Goal: Task Accomplishment & Management: Complete application form

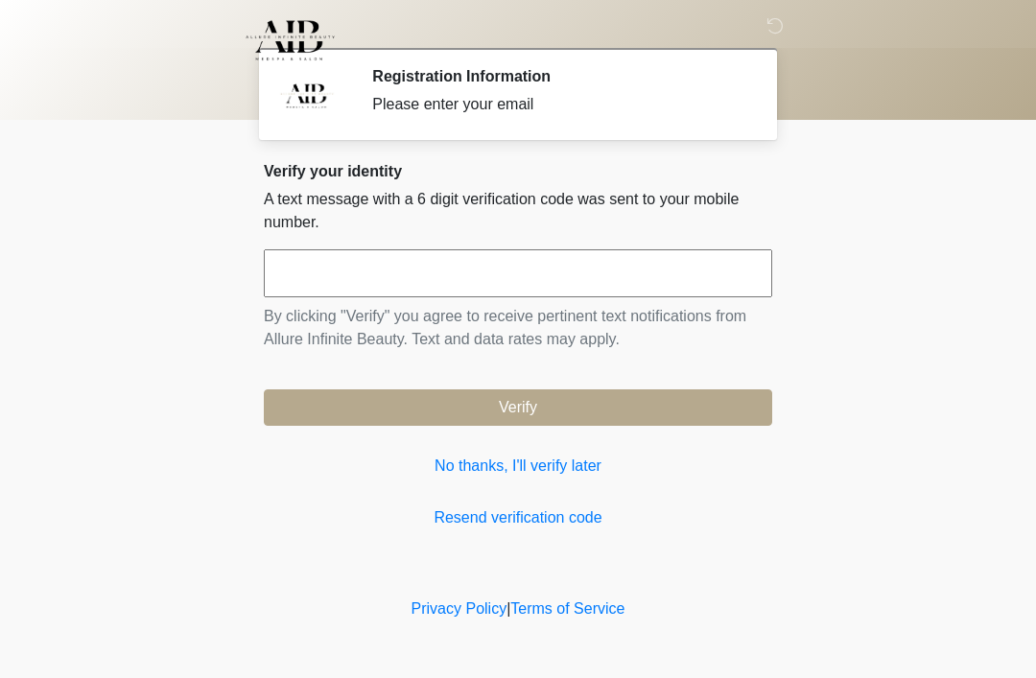
click at [292, 273] on input "text" at bounding box center [518, 273] width 508 height 48
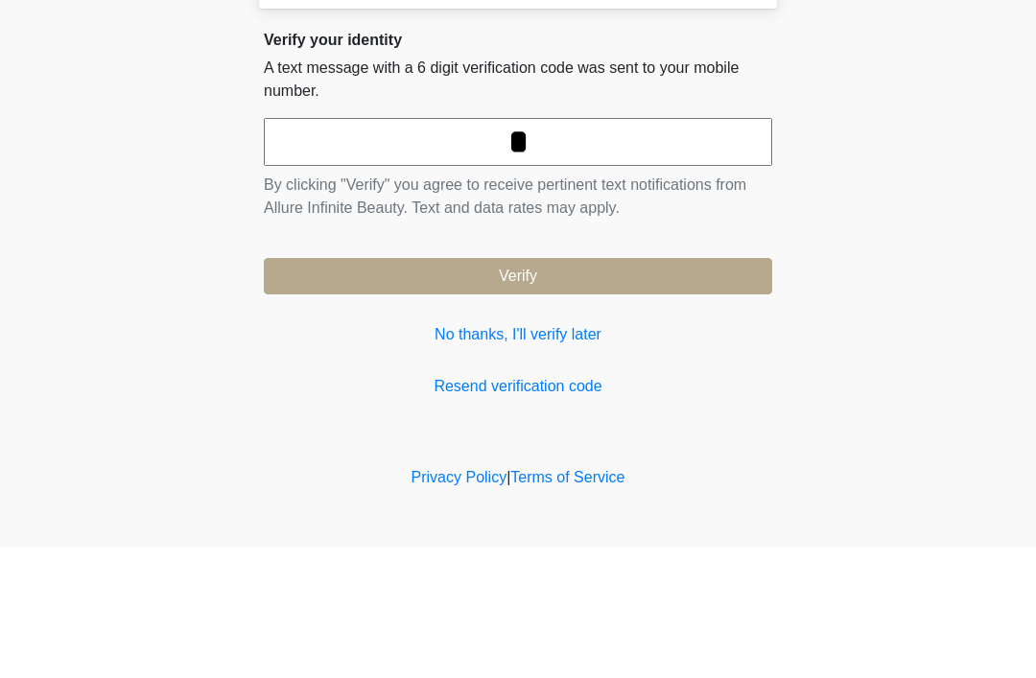
click at [518, 389] on button "Verify" at bounding box center [518, 407] width 508 height 36
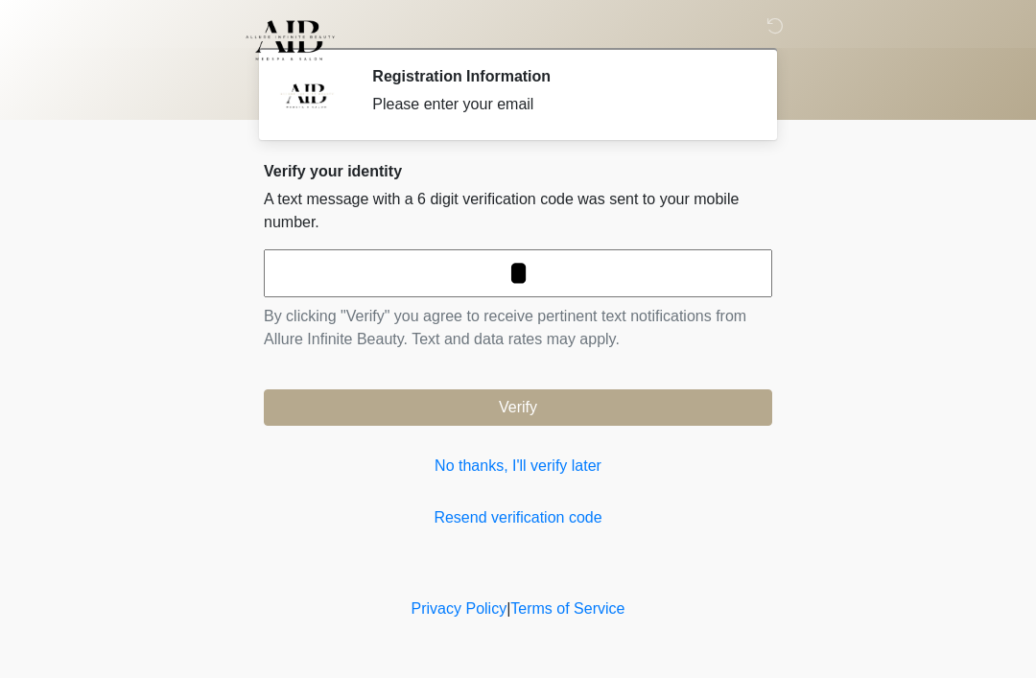
click at [546, 276] on input "*" at bounding box center [518, 273] width 508 height 48
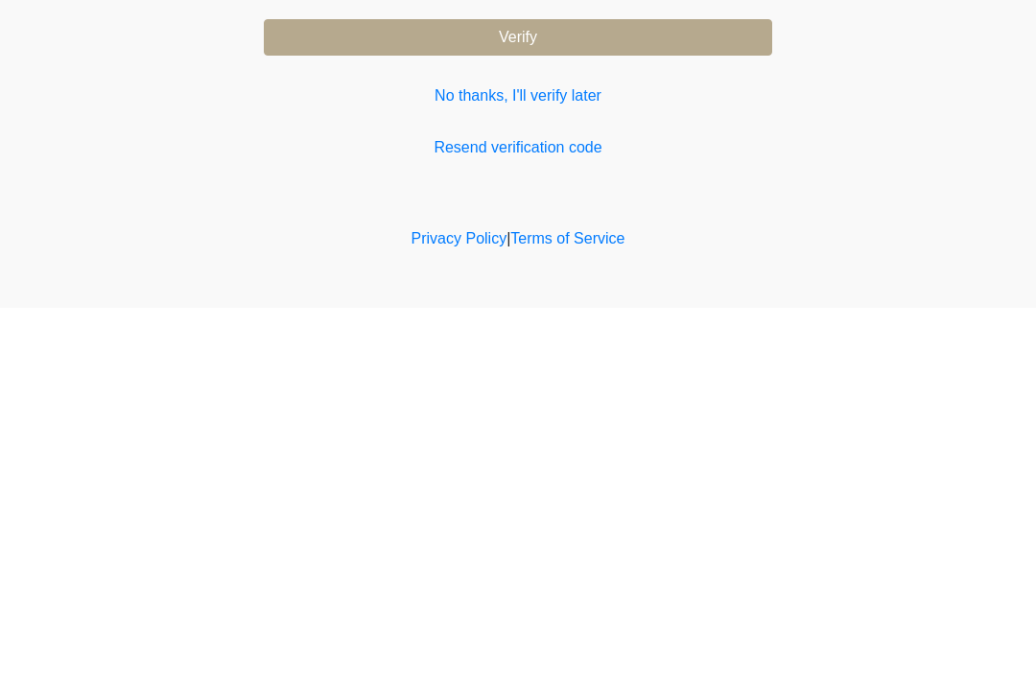
click at [359, 389] on button "Verify" at bounding box center [518, 407] width 508 height 36
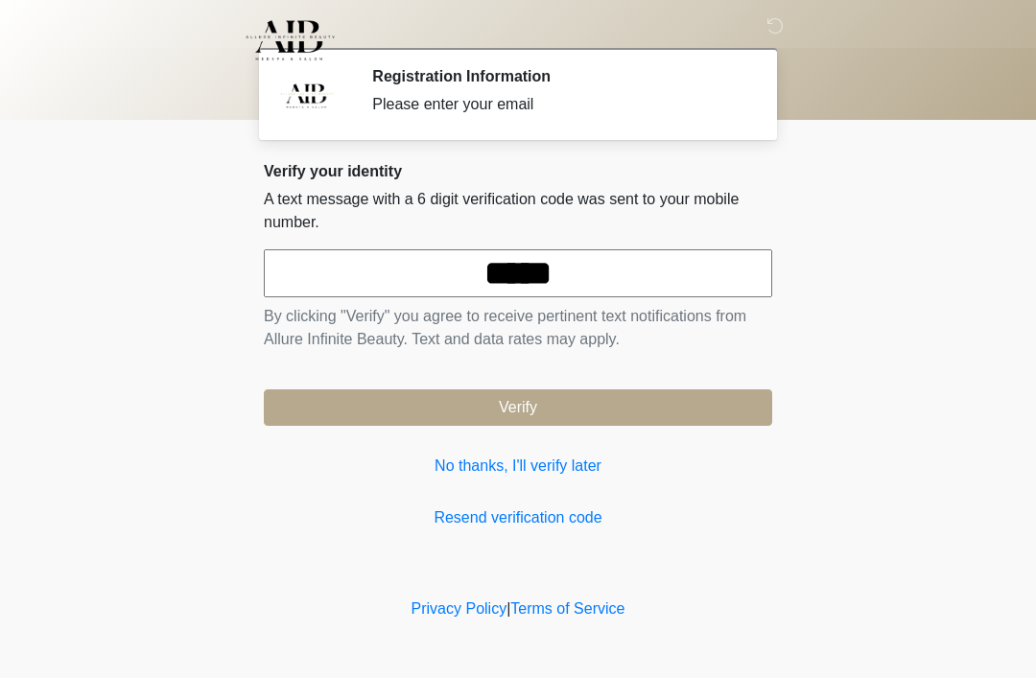
click at [593, 284] on input "*****" at bounding box center [518, 273] width 508 height 48
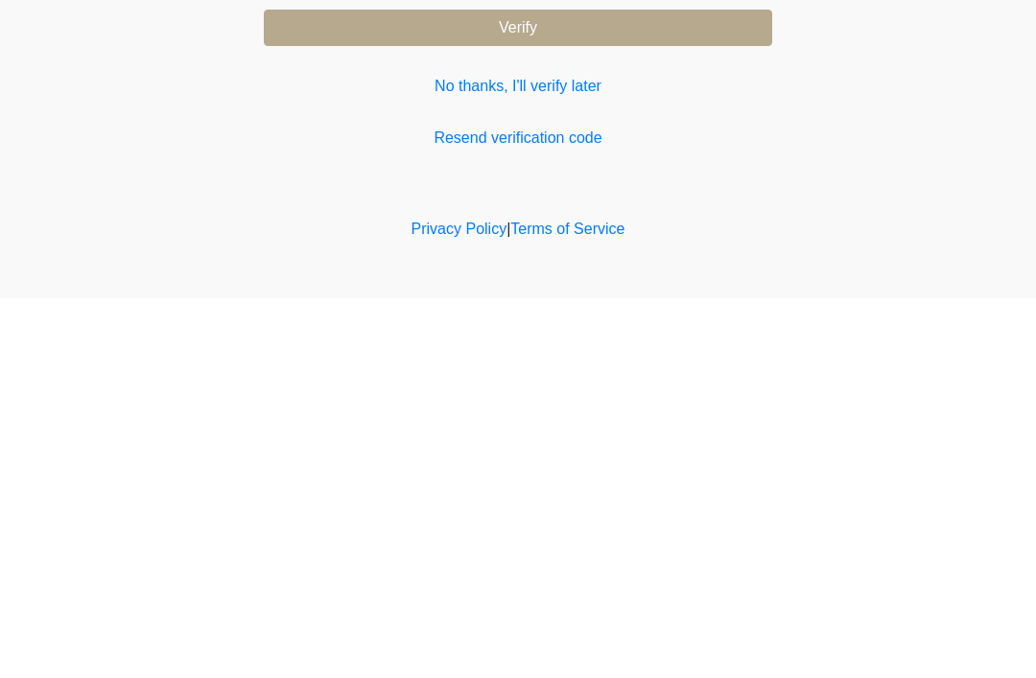
type input "******"
click at [426, 389] on button "Verify" at bounding box center [518, 407] width 508 height 36
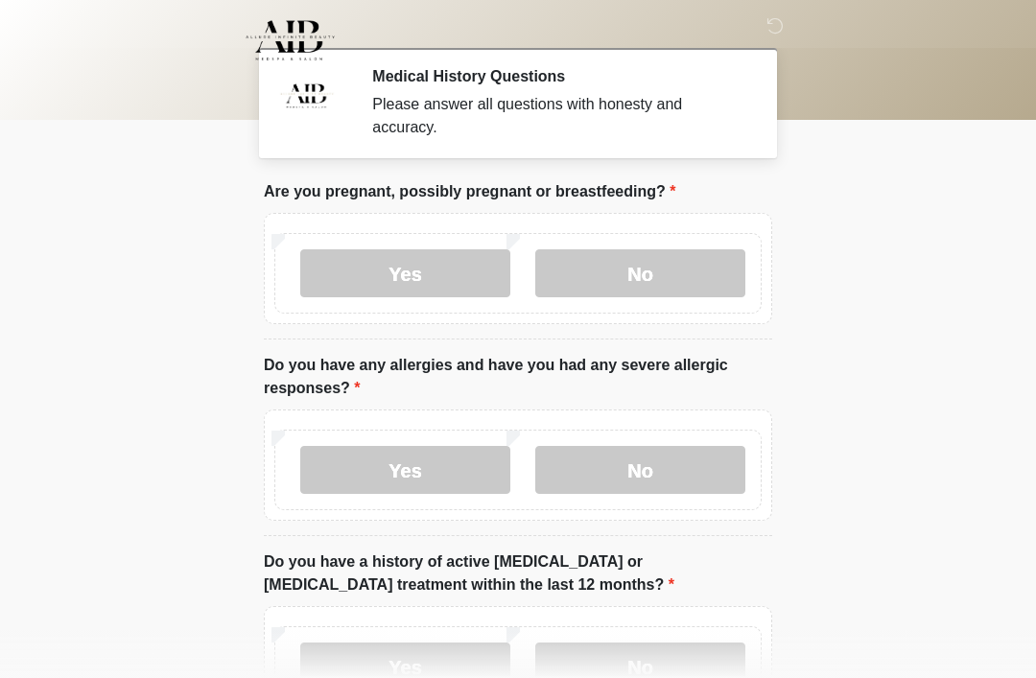
click at [589, 284] on label "No" at bounding box center [640, 273] width 210 height 48
click at [558, 475] on label "No" at bounding box center [640, 470] width 210 height 48
click at [557, 475] on label "No" at bounding box center [640, 470] width 210 height 48
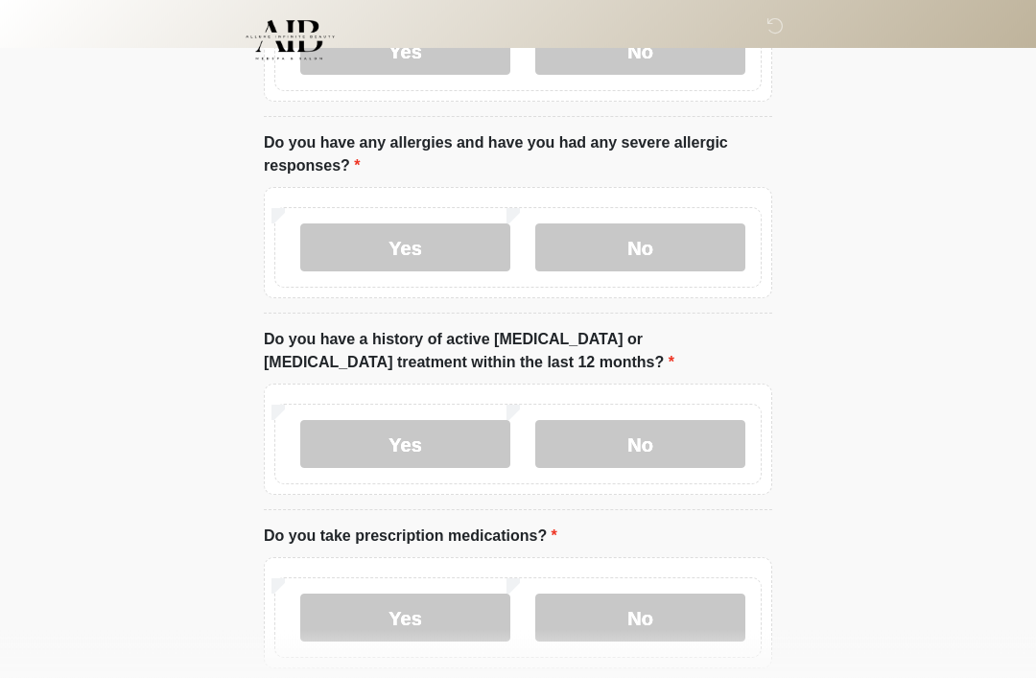
scroll to position [223, 0]
click at [590, 450] on label "No" at bounding box center [640, 443] width 210 height 48
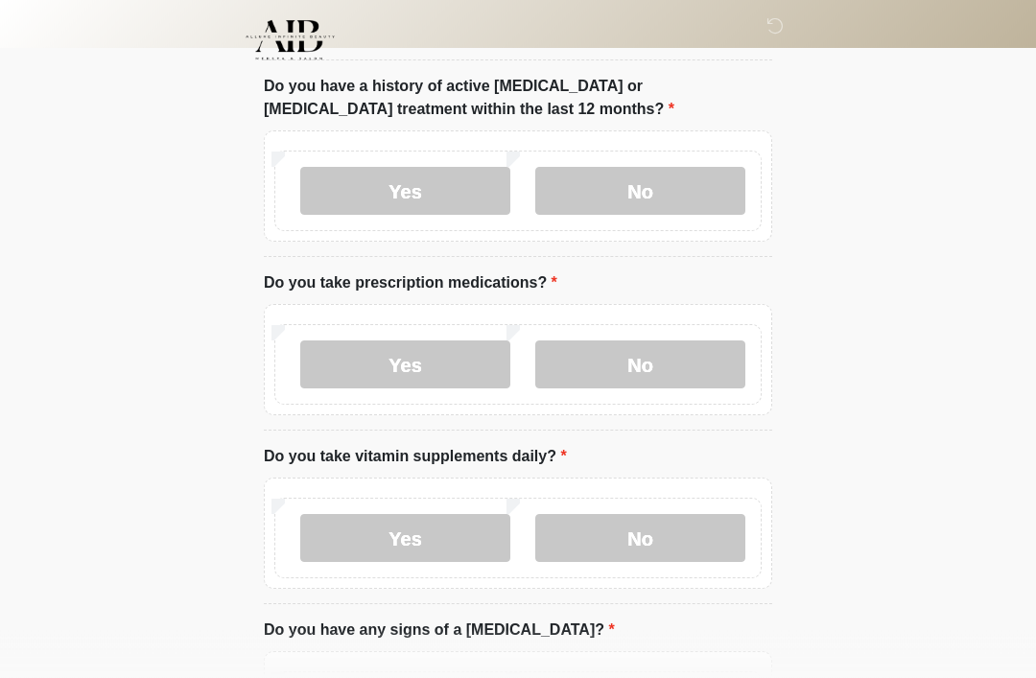
scroll to position [477, 0]
click at [344, 380] on label "Yes" at bounding box center [405, 363] width 210 height 48
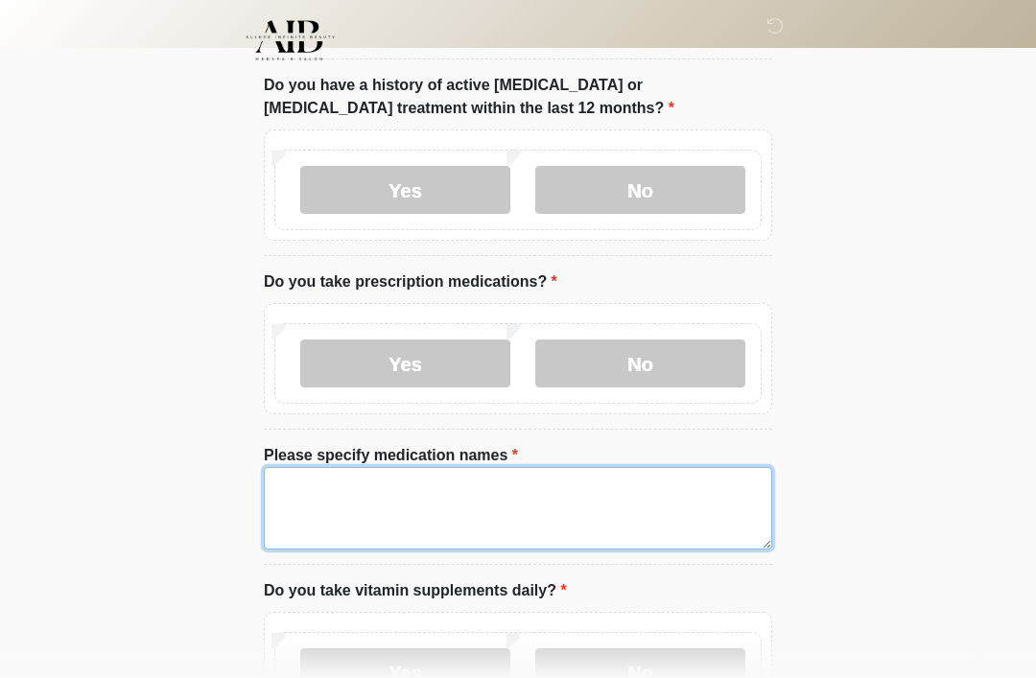
click at [296, 524] on textarea "Please specify medication names" at bounding box center [518, 508] width 508 height 82
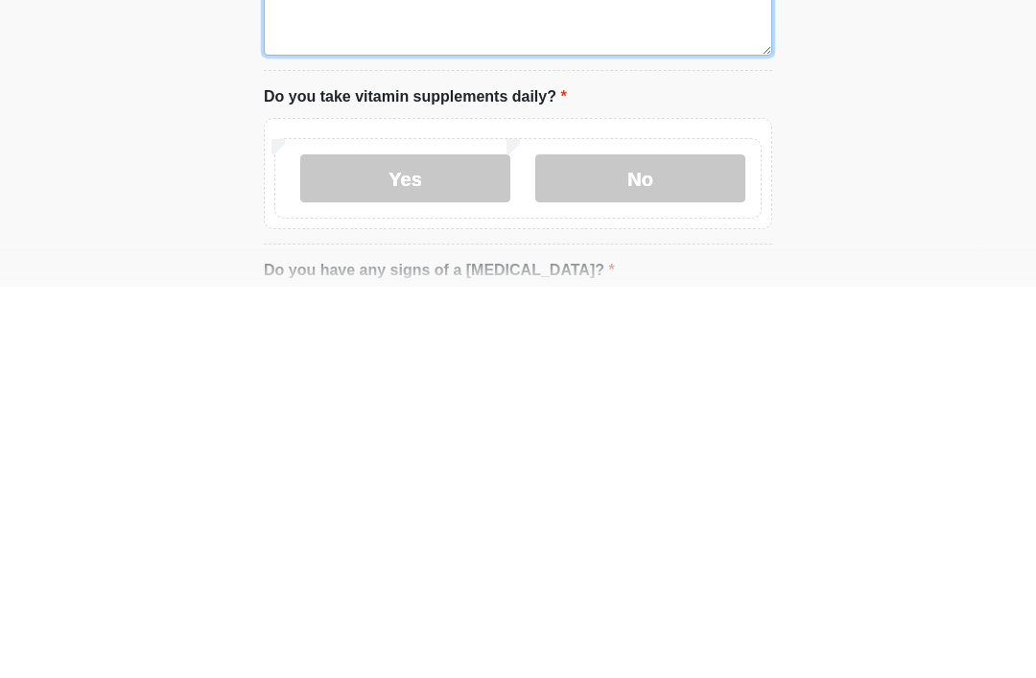
type textarea "**********"
click at [595, 546] on label "No" at bounding box center [640, 570] width 210 height 48
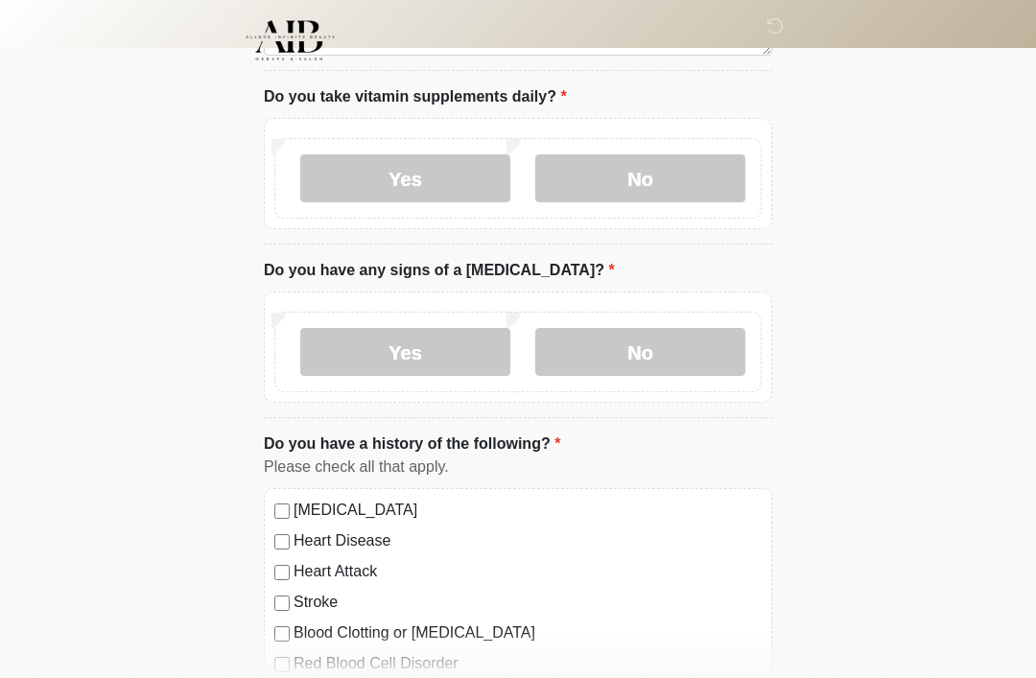
click at [595, 359] on label "No" at bounding box center [640, 352] width 210 height 48
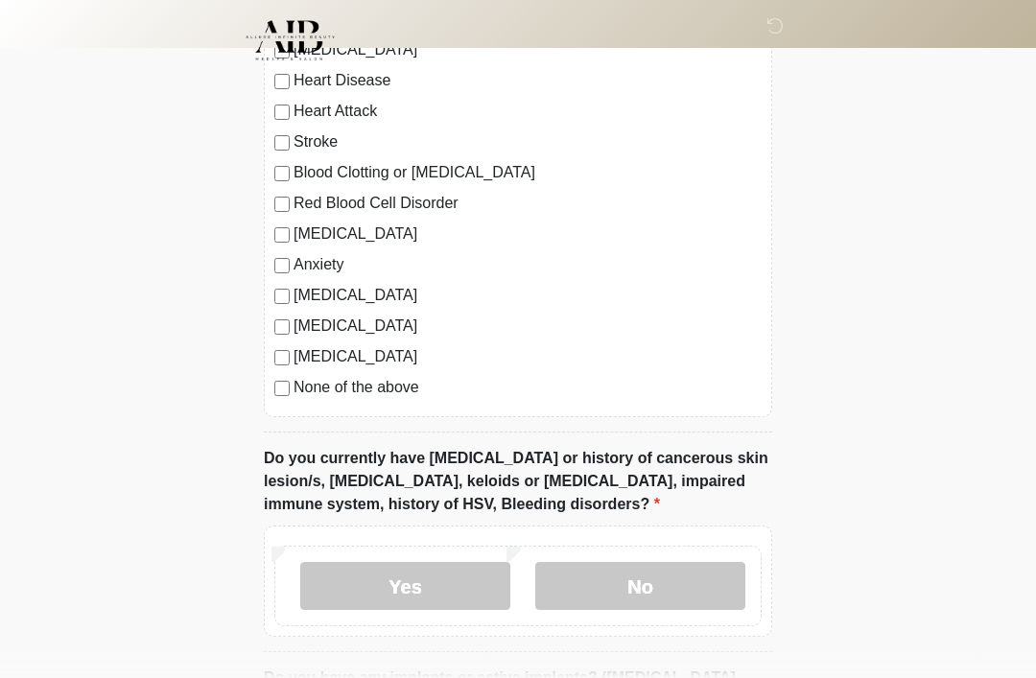
scroll to position [1418, 0]
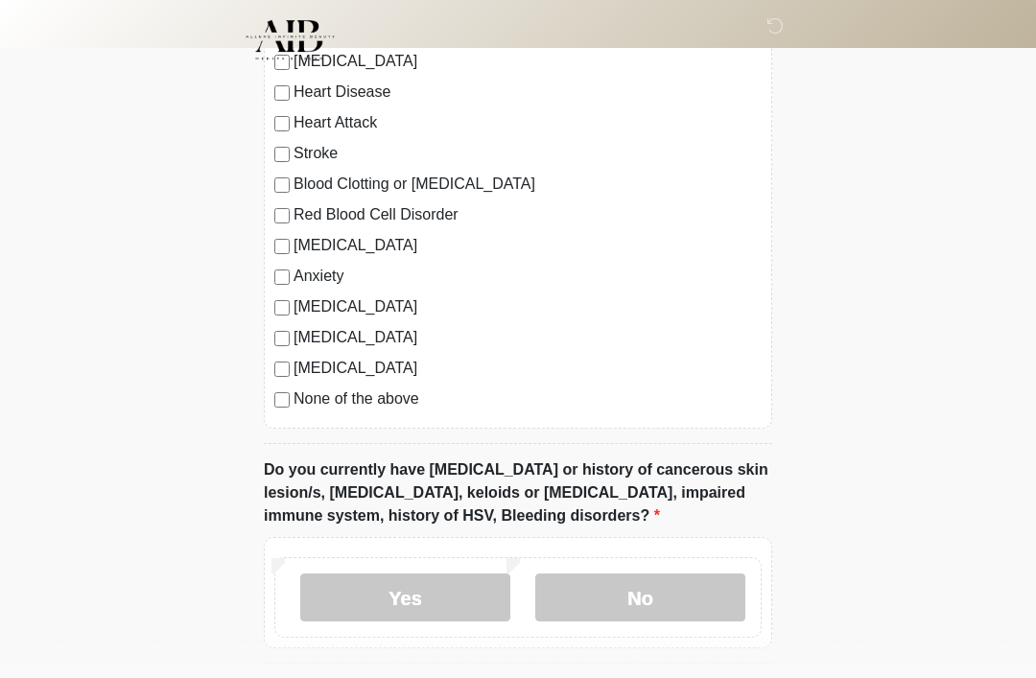
click at [273, 412] on div "High Blood Pressure Heart Disease Heart Attack Stroke Blood Clotting or Bleedin…" at bounding box center [518, 234] width 508 height 389
click at [584, 595] on label "No" at bounding box center [640, 598] width 210 height 48
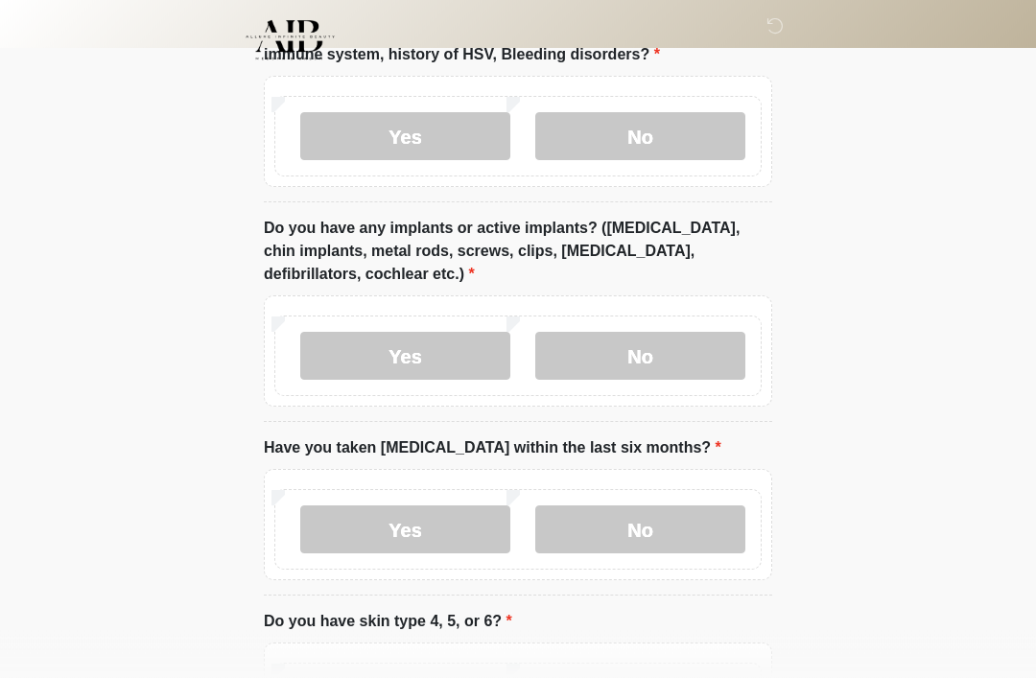
scroll to position [1880, 0]
click at [619, 350] on label "No" at bounding box center [640, 356] width 210 height 48
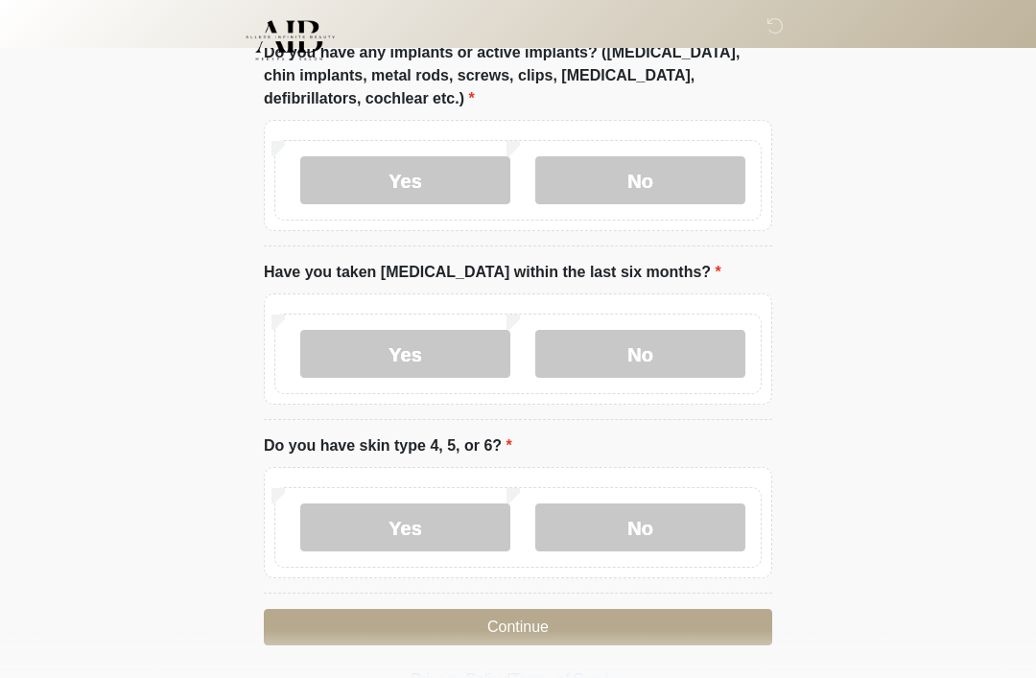
scroll to position [2060, 0]
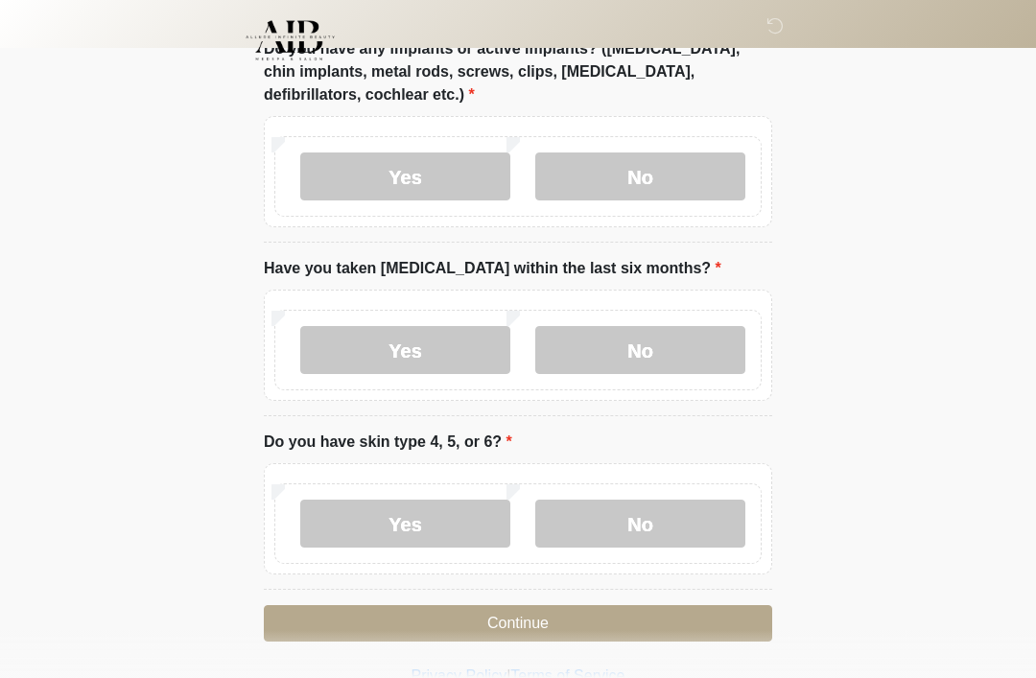
click at [580, 354] on label "No" at bounding box center [640, 350] width 210 height 48
click at [570, 524] on label "No" at bounding box center [640, 524] width 210 height 48
click at [344, 613] on button "Continue" at bounding box center [518, 623] width 508 height 36
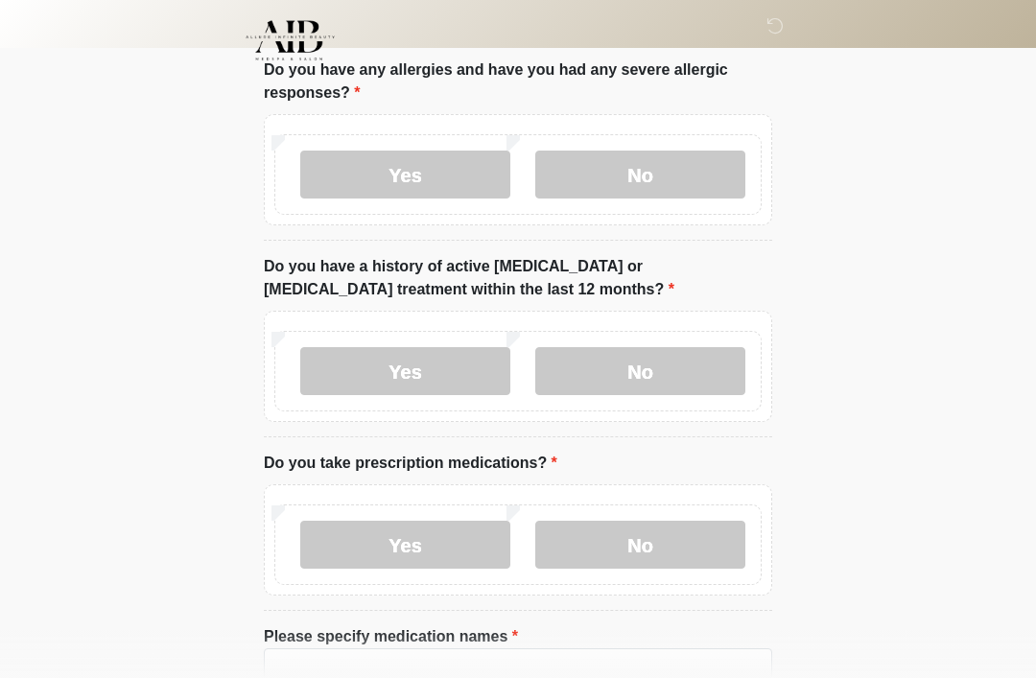
scroll to position [0, 0]
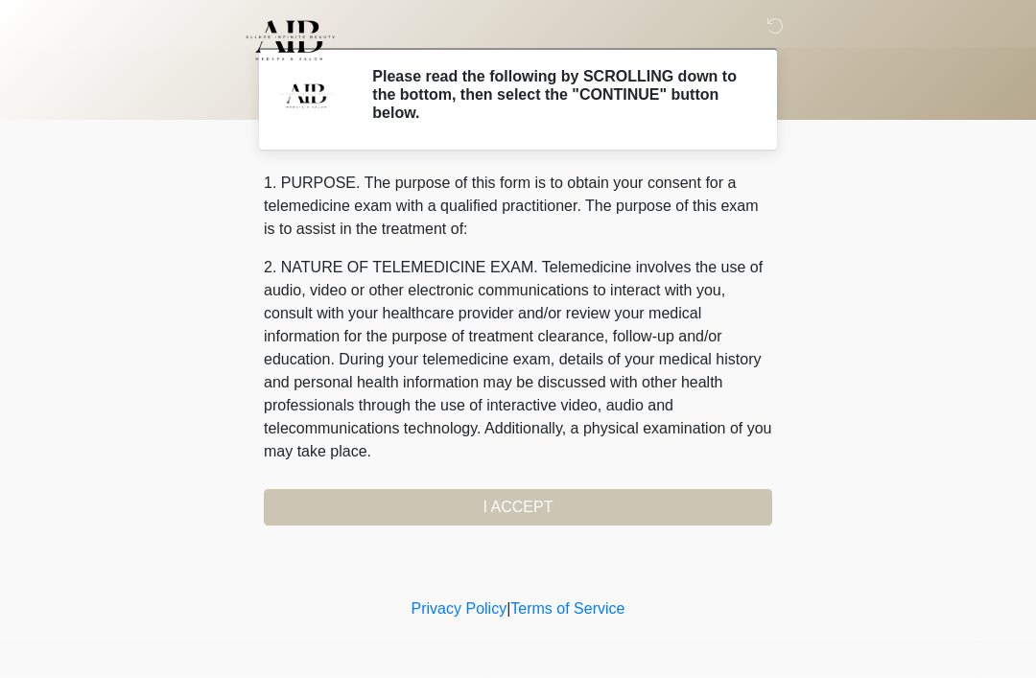
click at [316, 503] on div "1. PURPOSE. The purpose of this form is to obtain your consent for a telemedici…" at bounding box center [518, 349] width 508 height 354
click at [340, 505] on div "1. PURPOSE. The purpose of this form is to obtain your consent for a telemedici…" at bounding box center [518, 349] width 508 height 354
click at [500, 503] on div "1. PURPOSE. The purpose of this form is to obtain your consent for a telemedici…" at bounding box center [518, 349] width 508 height 354
click at [448, 511] on div "1. PURPOSE. The purpose of this form is to obtain your consent for a telemedici…" at bounding box center [518, 349] width 508 height 354
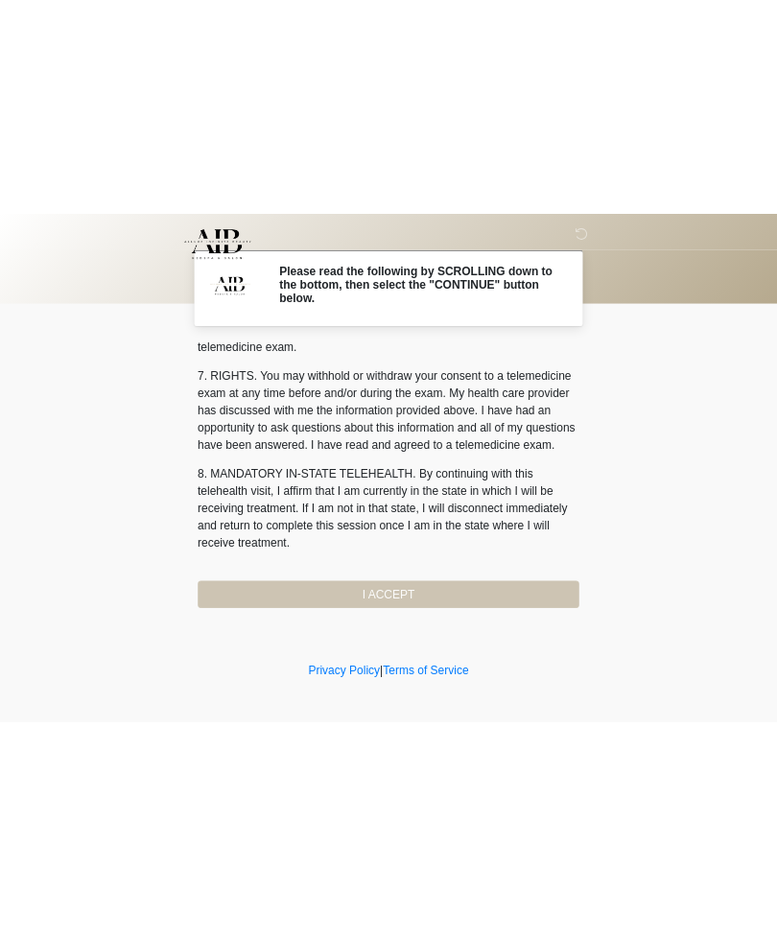
scroll to position [818, 0]
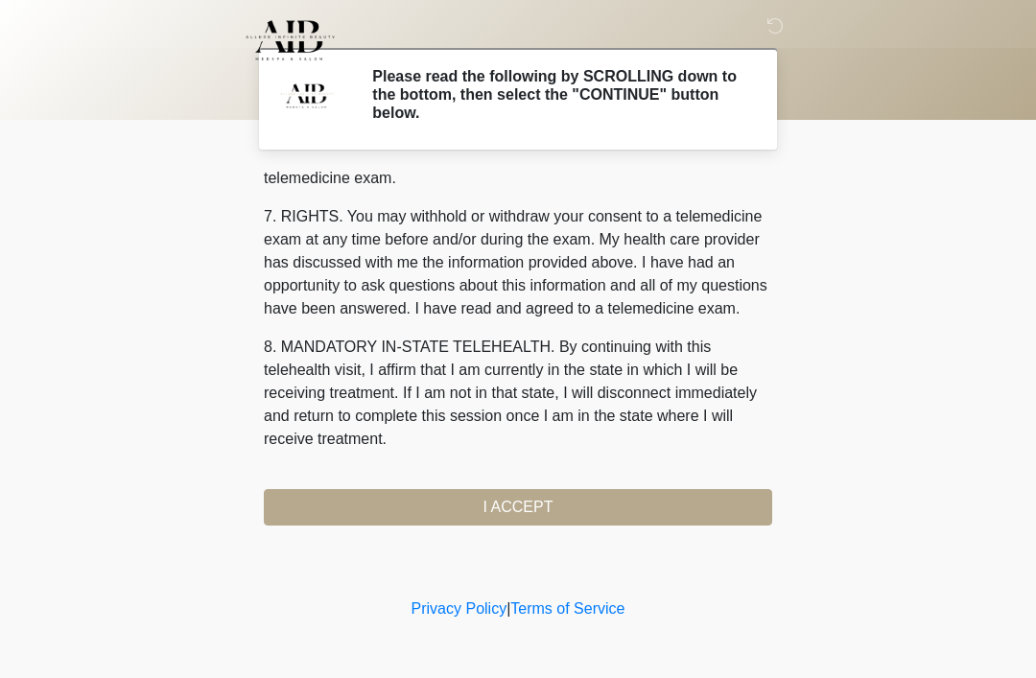
click at [429, 514] on button "I ACCEPT" at bounding box center [518, 507] width 508 height 36
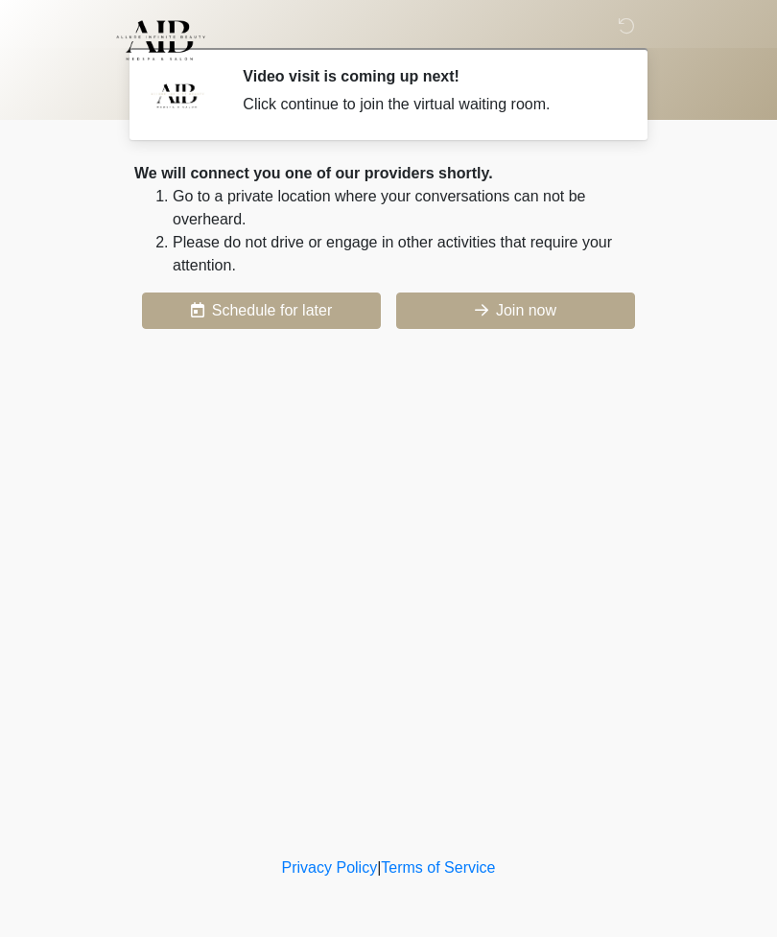
click at [186, 465] on div "‎ ‎ Video visit is coming up next! Click continue to join the virtual waiting r…" at bounding box center [388, 426] width 575 height 814
click at [501, 559] on div "‎ ‎ Video visit is coming up next! Click continue to join the virtual waiting r…" at bounding box center [388, 426] width 575 height 814
click at [571, 634] on div "‎ ‎ Video visit is coming up next! Click continue to join the virtual waiting r…" at bounding box center [388, 426] width 575 height 814
click at [741, 253] on body "‎ ‎ Video visit is coming up next! Click continue to join the virtual waiting r…" at bounding box center [388, 468] width 777 height 937
click at [572, 592] on div "‎ ‎ Video visit is coming up next! Click continue to join the virtual waiting r…" at bounding box center [388, 426] width 575 height 814
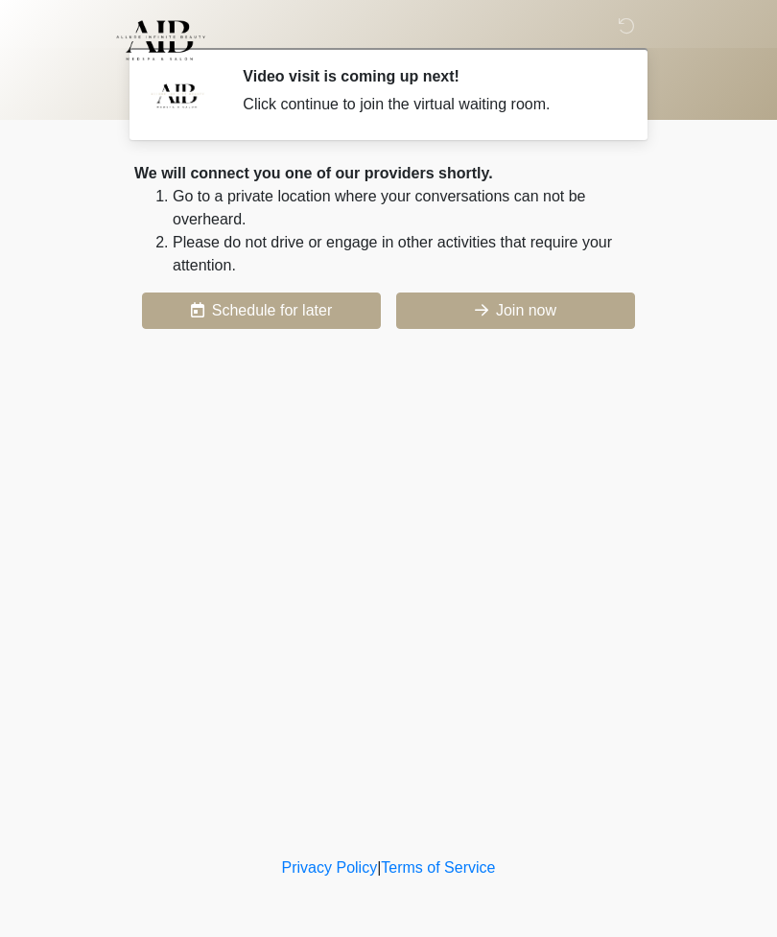
click at [571, 316] on button "Join now" at bounding box center [515, 310] width 239 height 36
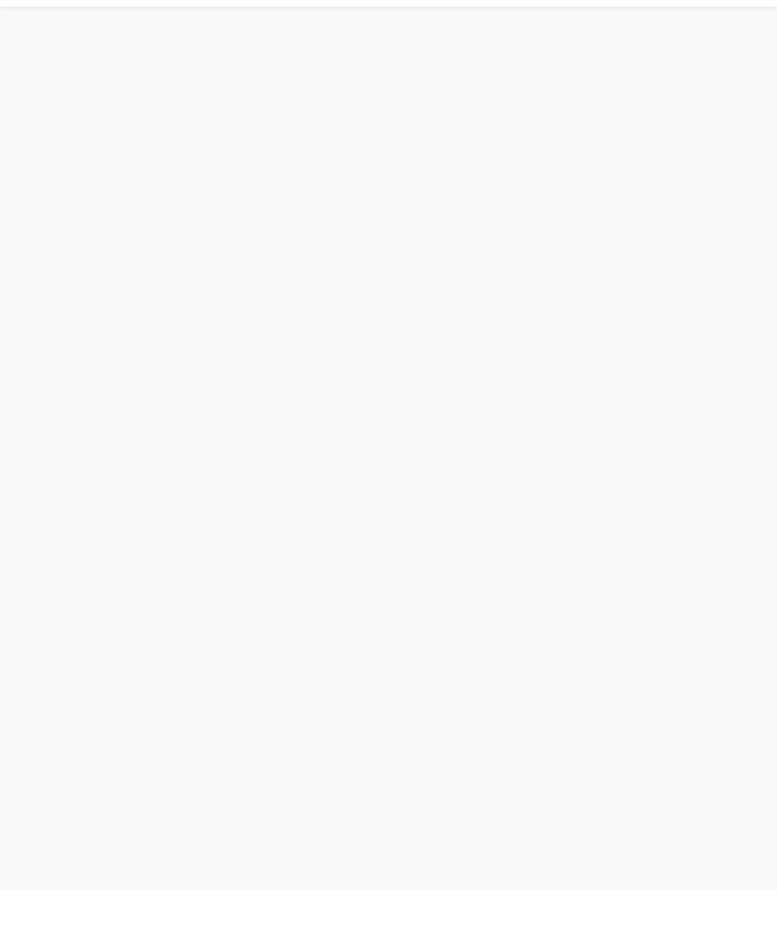
scroll to position [6, 0]
